Goal: Task Accomplishment & Management: Manage account settings

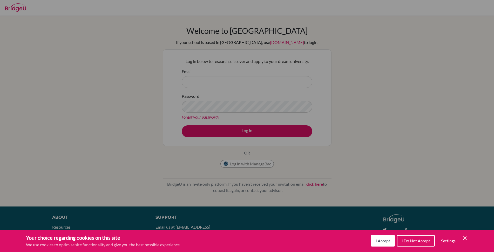
click at [378, 240] on span "I Accept" at bounding box center [383, 240] width 15 height 5
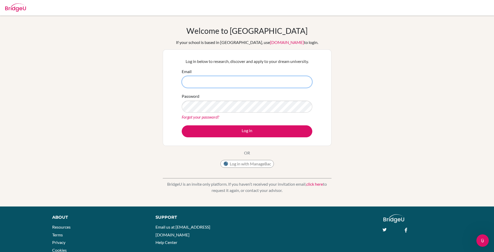
click at [258, 80] on input "Email" at bounding box center [247, 82] width 131 height 12
drag, startPoint x: 253, startPoint y: 81, endPoint x: 52, endPoint y: 76, distance: 201.1
click at [52, 76] on div "Welcome to BridgeU If your school is based in China, use app.bridge-u.com.cn to…" at bounding box center [247, 111] width 494 height 170
type input "[EMAIL_ADDRESS][DOMAIN_NAME]"
click at [182, 125] on button "Log in" at bounding box center [247, 131] width 131 height 12
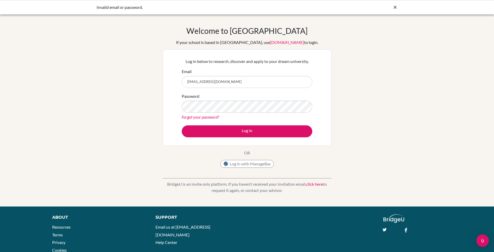
click at [218, 82] on input "[EMAIL_ADDRESS][DOMAIN_NAME]" at bounding box center [247, 82] width 131 height 12
drag, startPoint x: 226, startPoint y: 80, endPoint x: 209, endPoint y: 83, distance: 17.6
click at [209, 83] on input "[EMAIL_ADDRESS][DOMAIN_NAME]" at bounding box center [247, 82] width 131 height 12
type input "[EMAIL_ADDRESS][DOMAIN_NAME]"
click at [182, 125] on button "Log in" at bounding box center [247, 131] width 131 height 12
